Goal: Task Accomplishment & Management: Use online tool/utility

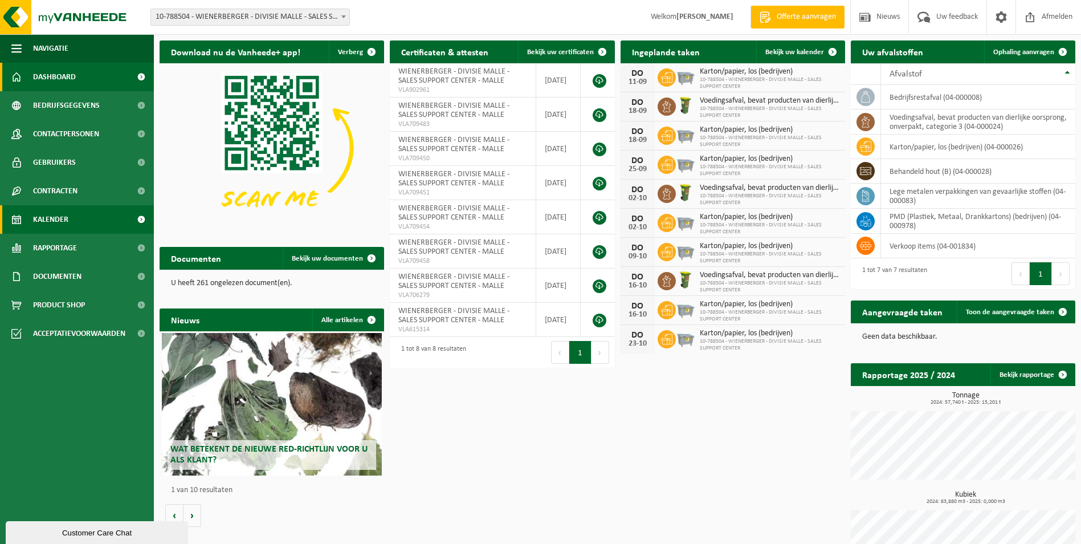
click at [46, 215] on span "Kalender" at bounding box center [50, 219] width 35 height 29
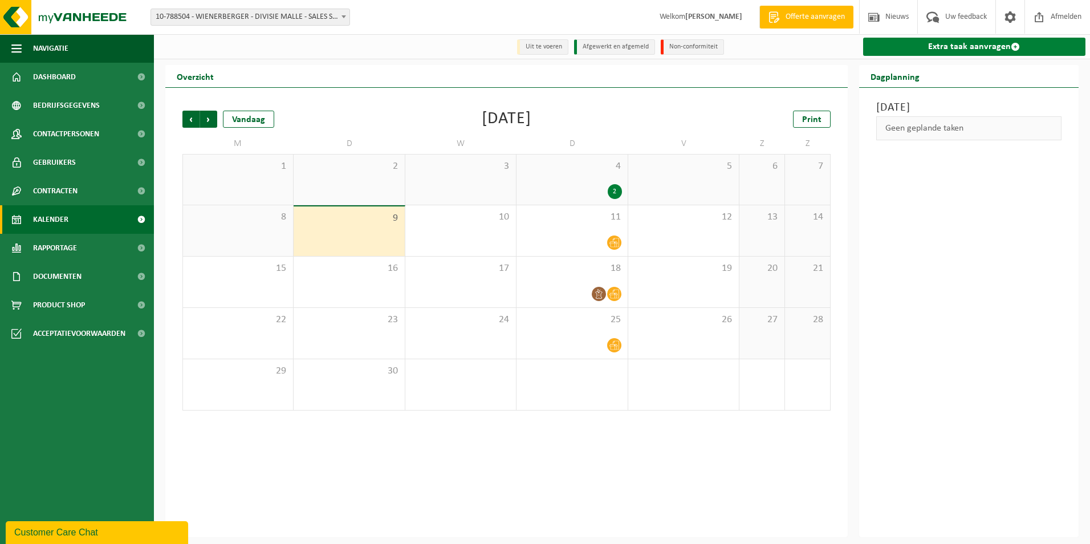
click at [947, 47] on link "Extra taak aanvragen" at bounding box center [974, 47] width 223 height 18
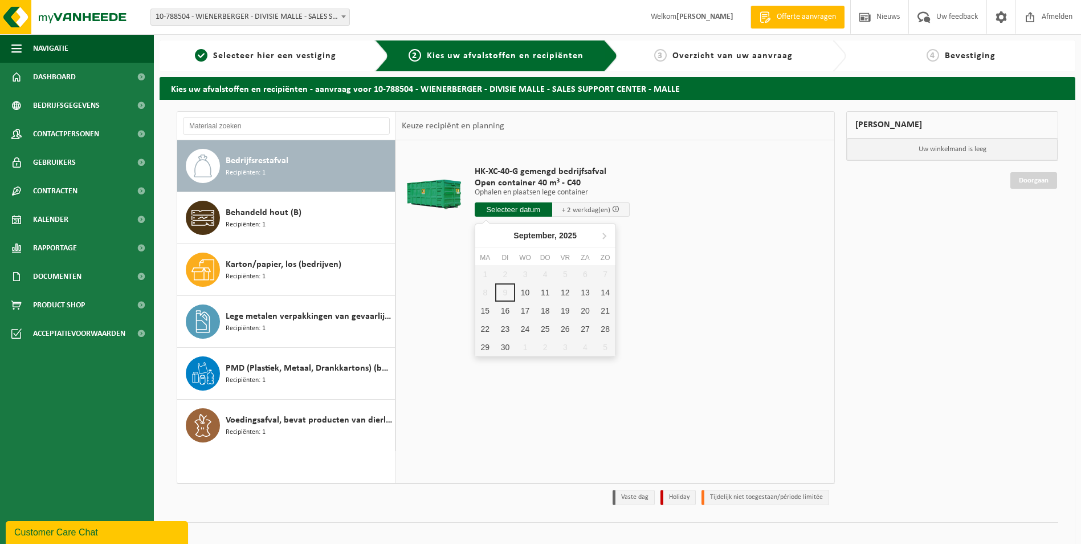
click at [495, 209] on input "text" at bounding box center [514, 209] width 78 height 14
click at [522, 294] on div "10" at bounding box center [525, 292] width 20 height 18
type input "Van 2025-09-10"
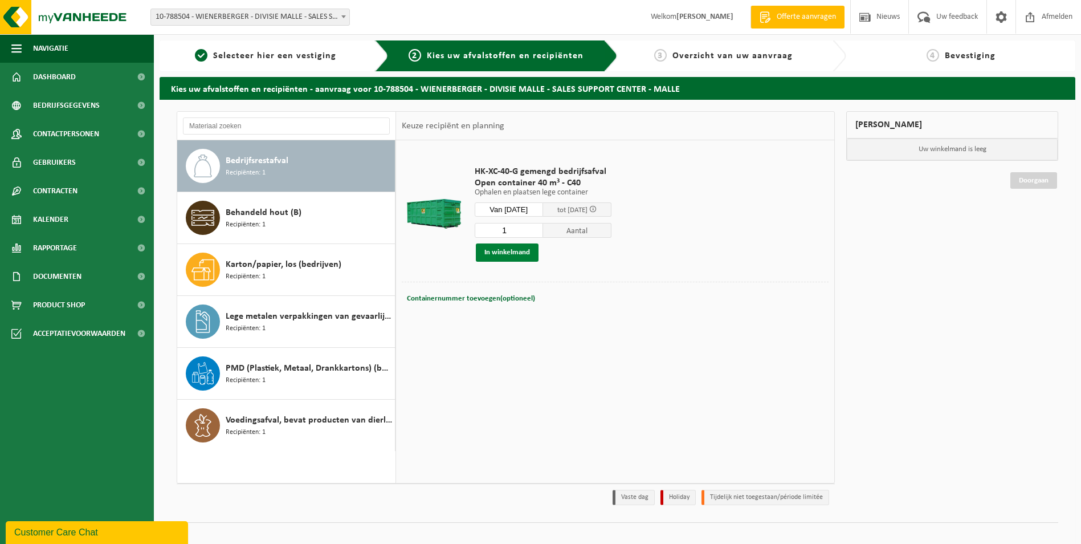
click at [509, 250] on button "In winkelmand" at bounding box center [507, 252] width 63 height 18
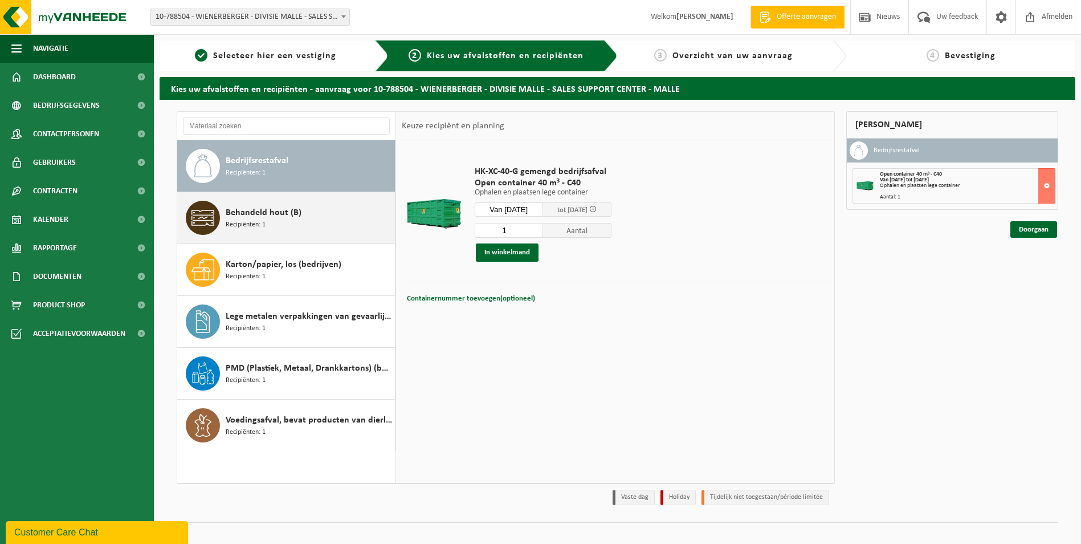
click at [246, 219] on span "Recipiënten: 1" at bounding box center [246, 224] width 40 height 11
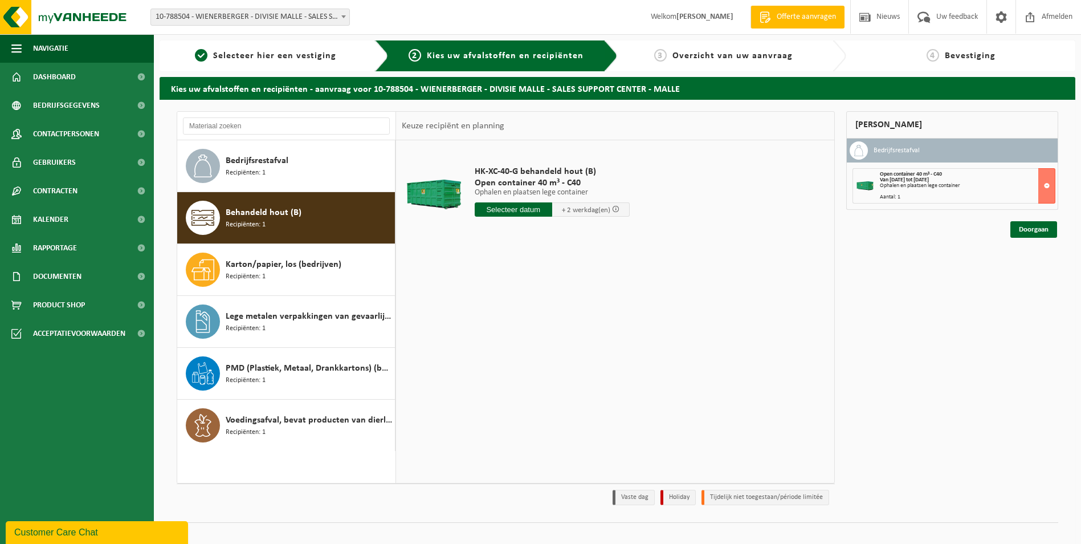
click at [506, 210] on input "text" at bounding box center [514, 209] width 78 height 14
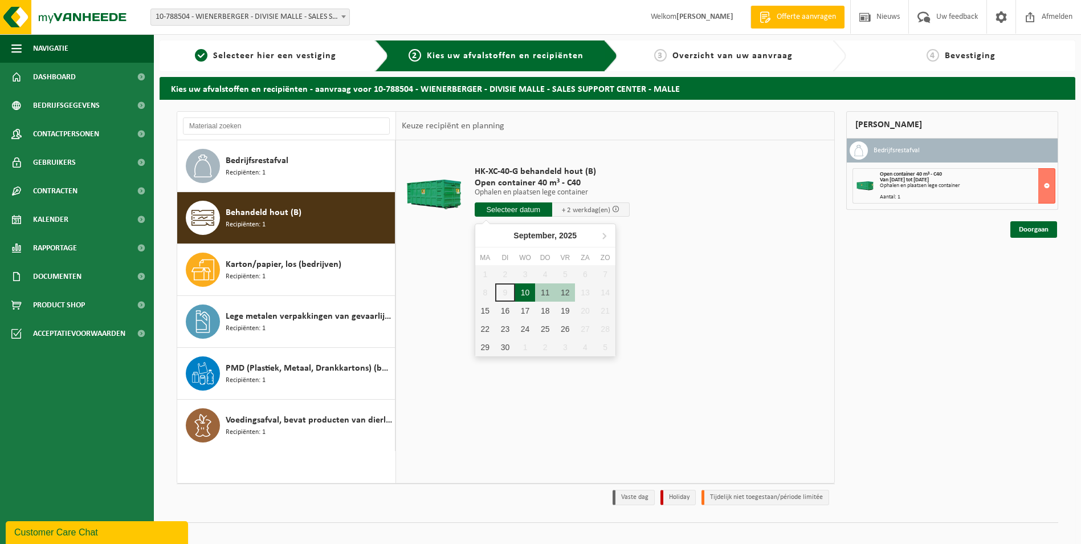
click at [523, 285] on div "10" at bounding box center [525, 292] width 20 height 18
type input "Van 2025-09-10"
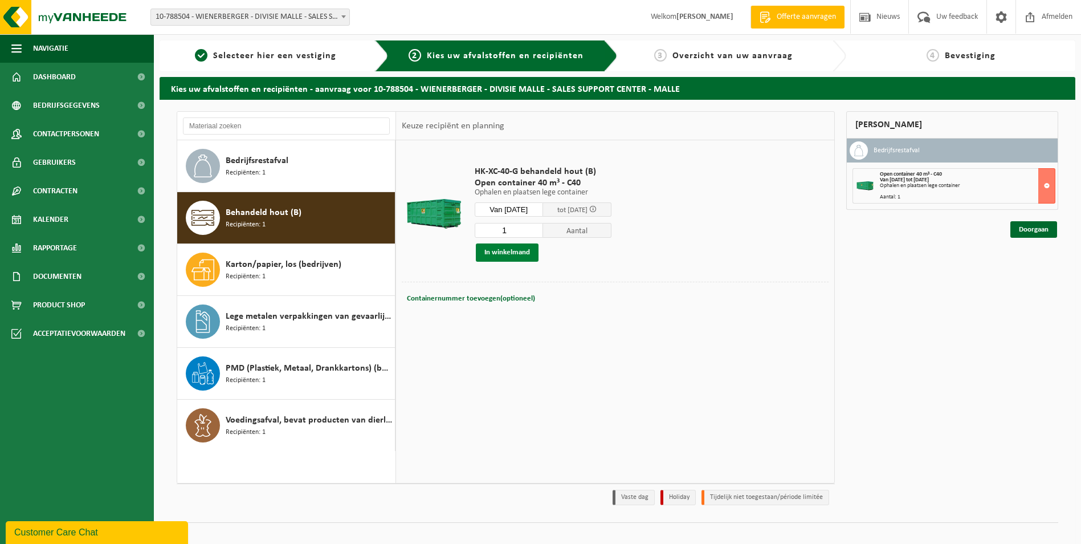
click at [514, 249] on button "In winkelmand" at bounding box center [507, 252] width 63 height 18
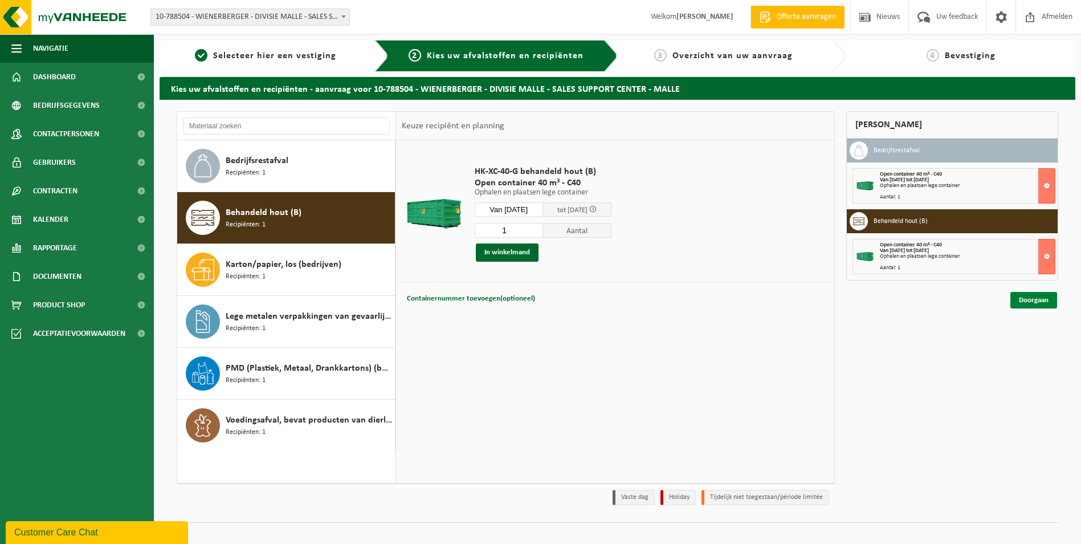
click at [1028, 299] on link "Doorgaan" at bounding box center [1034, 300] width 47 height 17
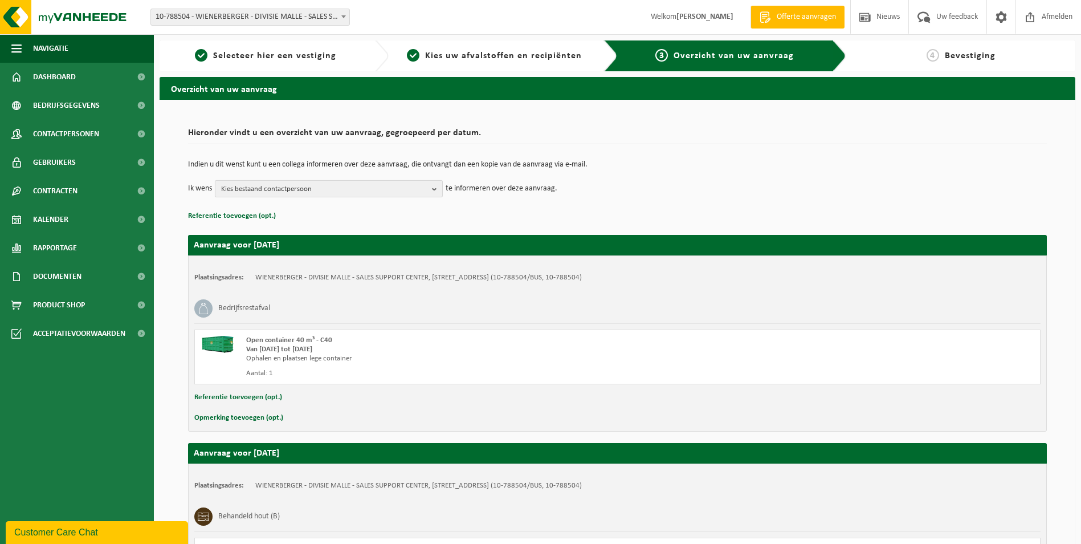
click at [433, 190] on b "button" at bounding box center [437, 189] width 10 height 16
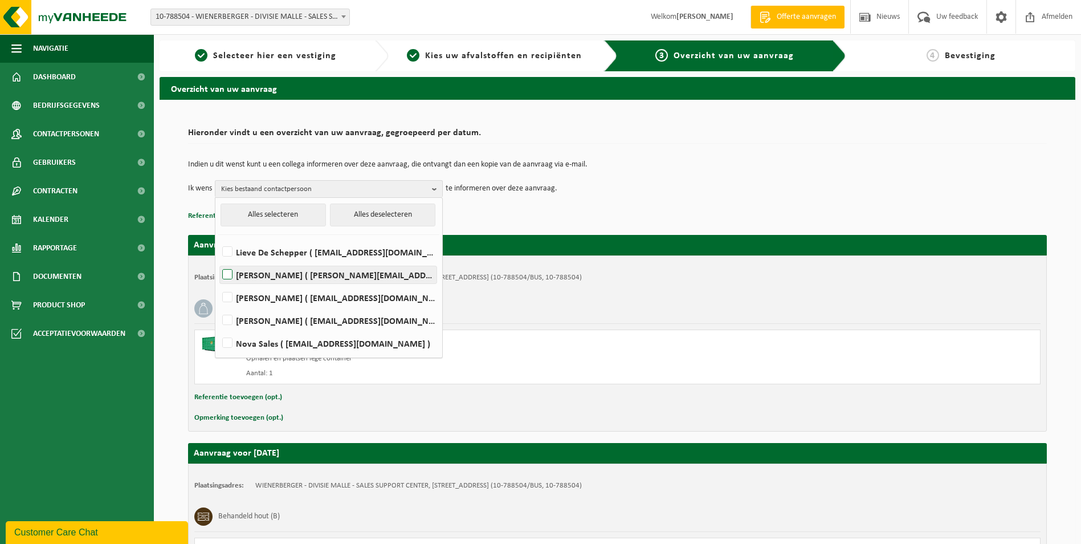
click at [233, 271] on label "[PERSON_NAME] ( [PERSON_NAME][EMAIL_ADDRESS][DOMAIN_NAME] )" at bounding box center [328, 274] width 217 height 17
click at [218, 261] on input "[PERSON_NAME] ( [PERSON_NAME][EMAIL_ADDRESS][DOMAIN_NAME] )" at bounding box center [218, 260] width 1 height 1
checkbox input "true"
click at [696, 190] on td "Ik wens [PERSON_NAME] Alles selecteren Alles deselecteren [PERSON_NAME] ( [EMAI…" at bounding box center [617, 188] width 859 height 17
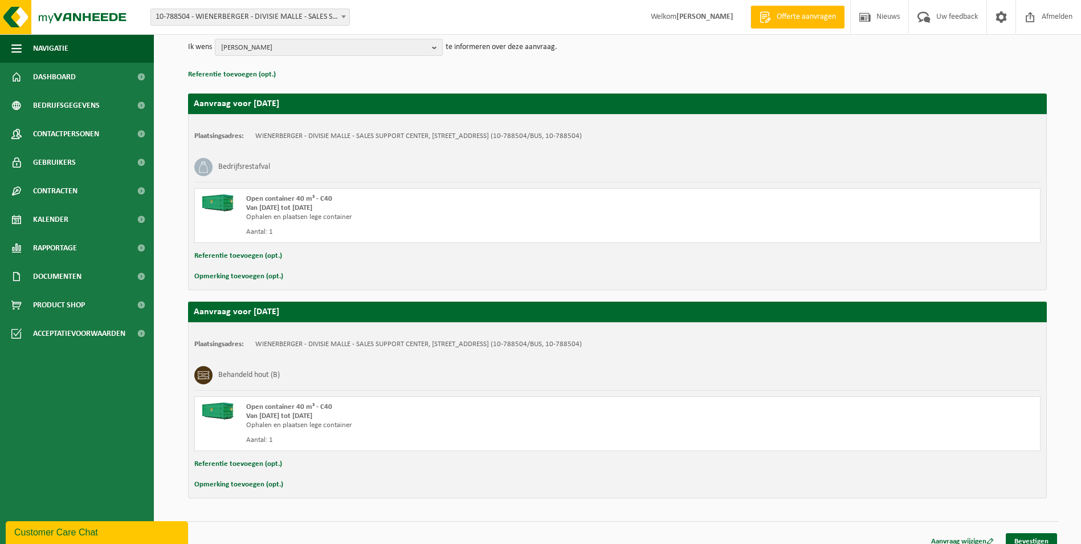
scroll to position [153, 0]
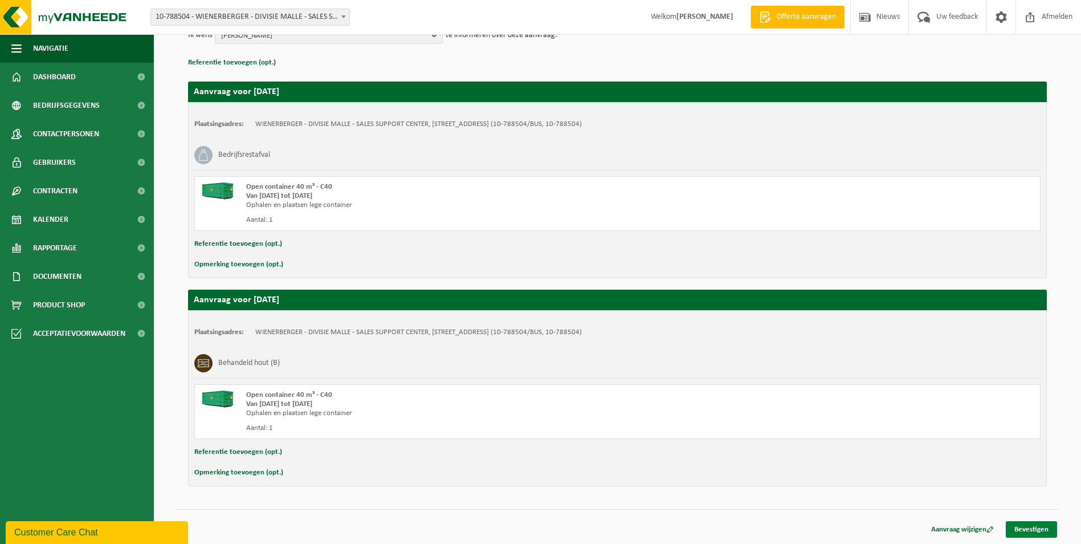
click at [1014, 524] on link "Bevestigen" at bounding box center [1031, 529] width 51 height 17
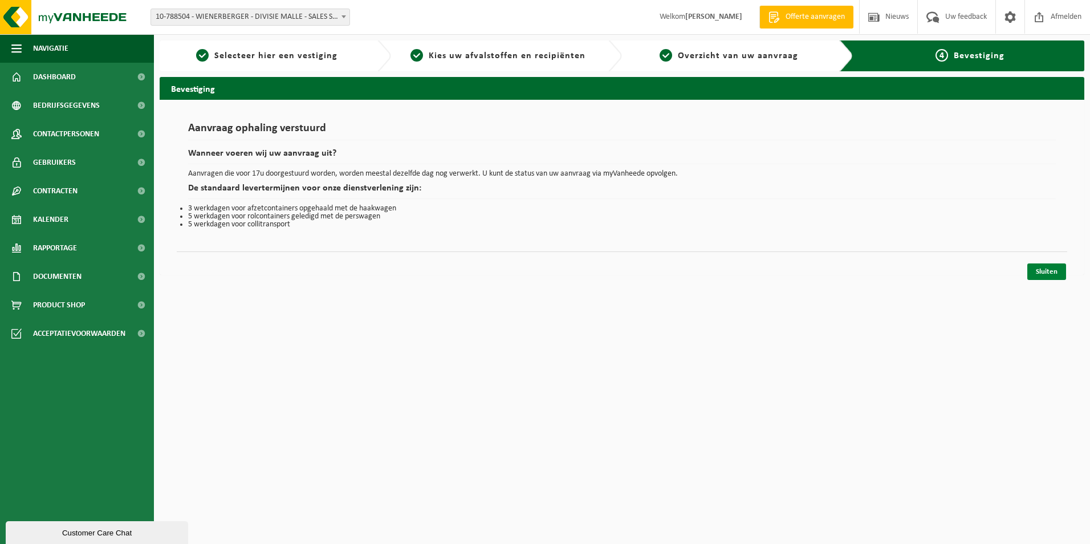
click at [1046, 266] on link "Sluiten" at bounding box center [1046, 271] width 39 height 17
